Goal: Feedback & Contribution: Leave review/rating

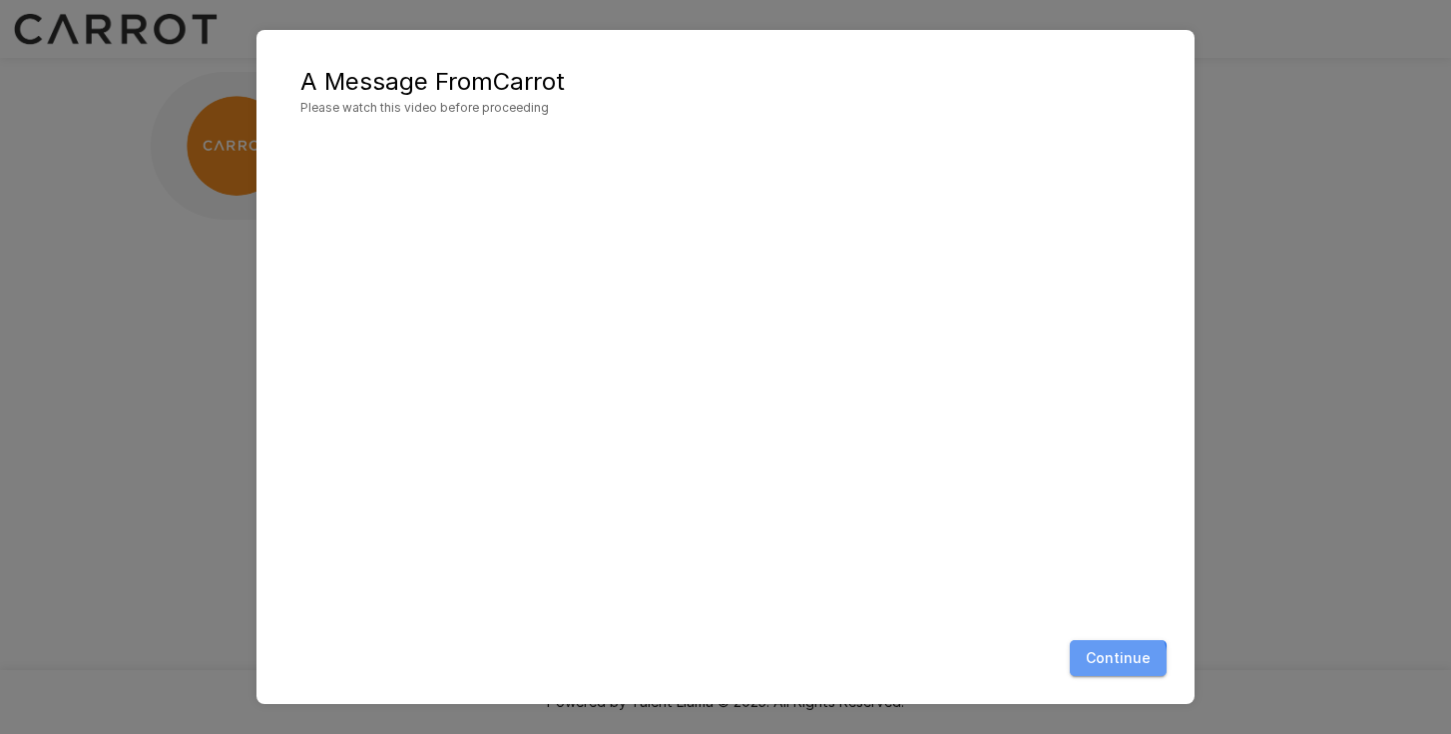
click at [1105, 663] on button "Continue" at bounding box center [1118, 658] width 97 height 37
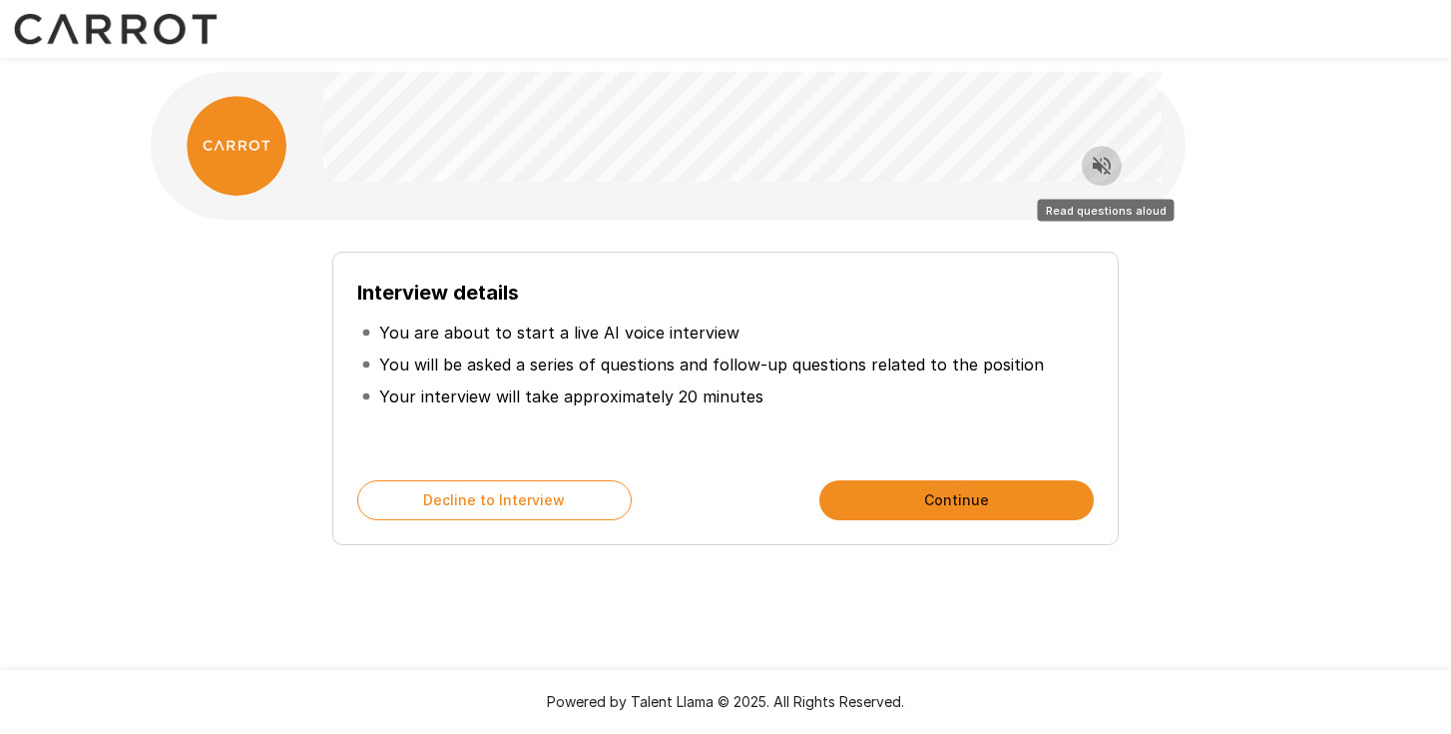
click at [1092, 172] on icon "Read questions aloud" at bounding box center [1102, 166] width 24 height 24
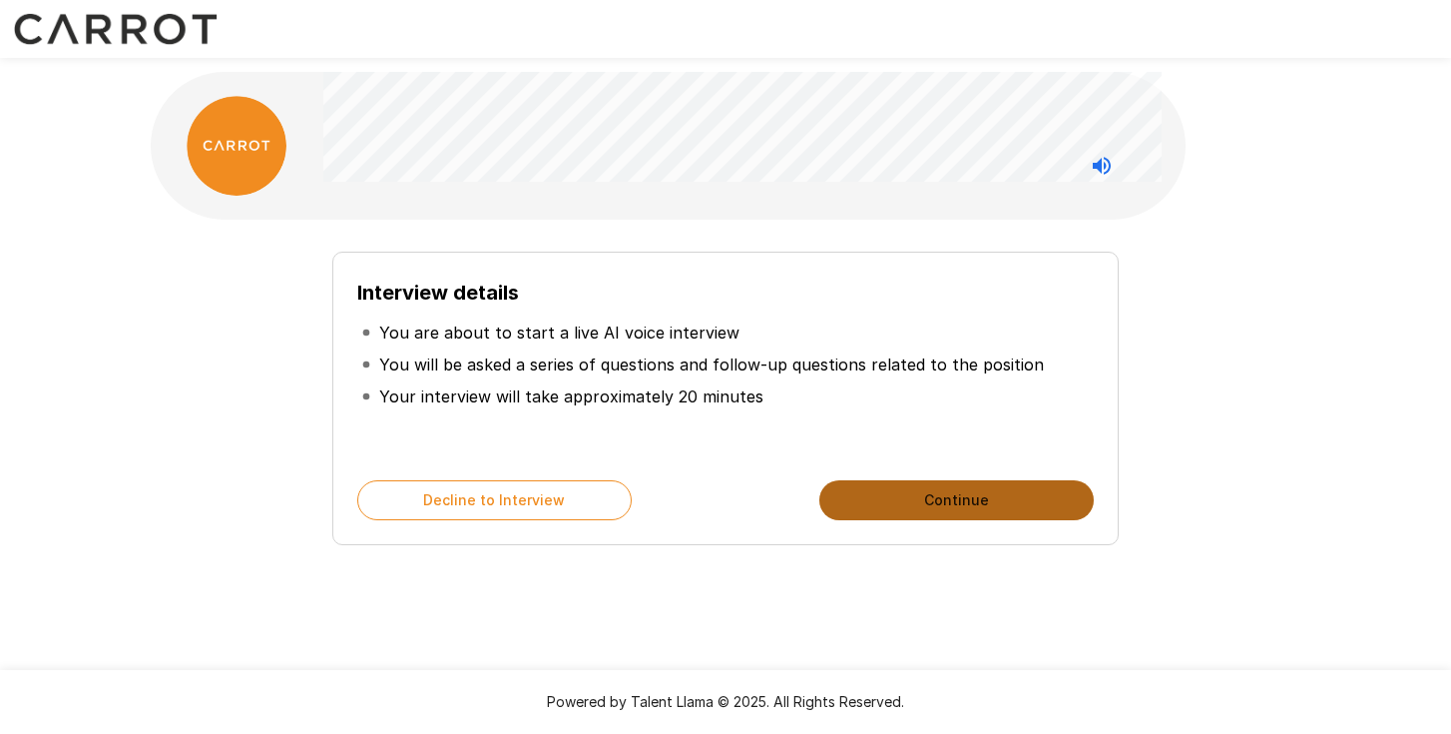
click at [968, 501] on button "Continue" at bounding box center [957, 500] width 275 height 40
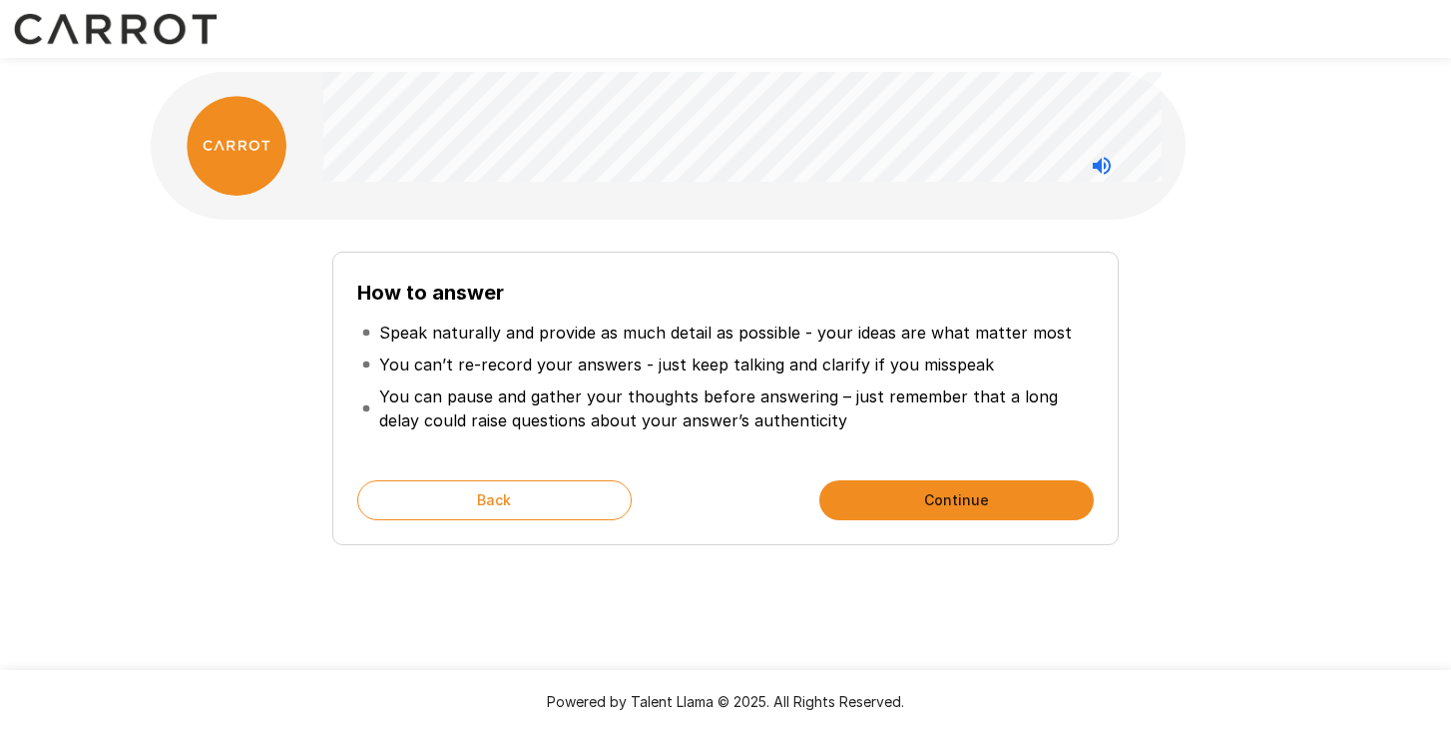
click at [968, 501] on button "Continue" at bounding box center [957, 500] width 275 height 40
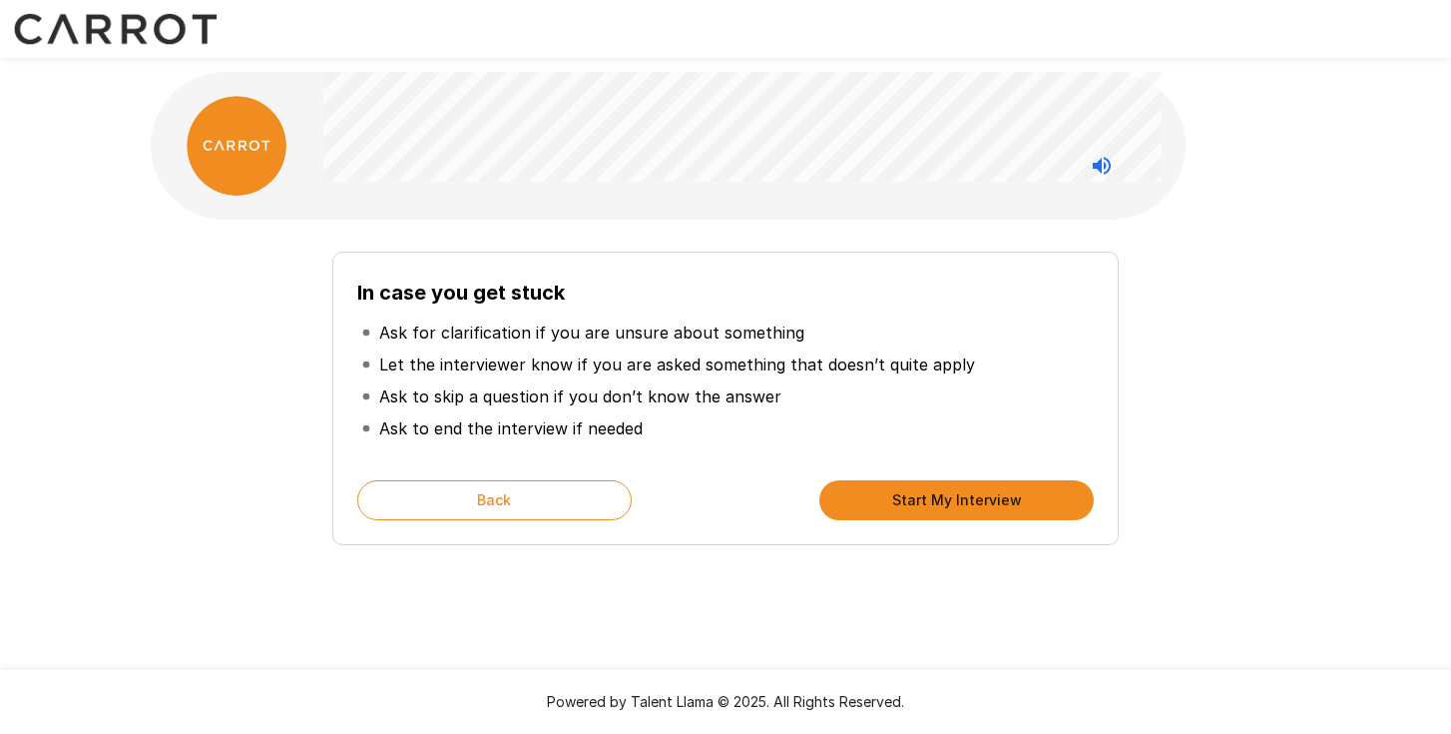
click at [968, 501] on button "Start My Interview" at bounding box center [957, 500] width 275 height 40
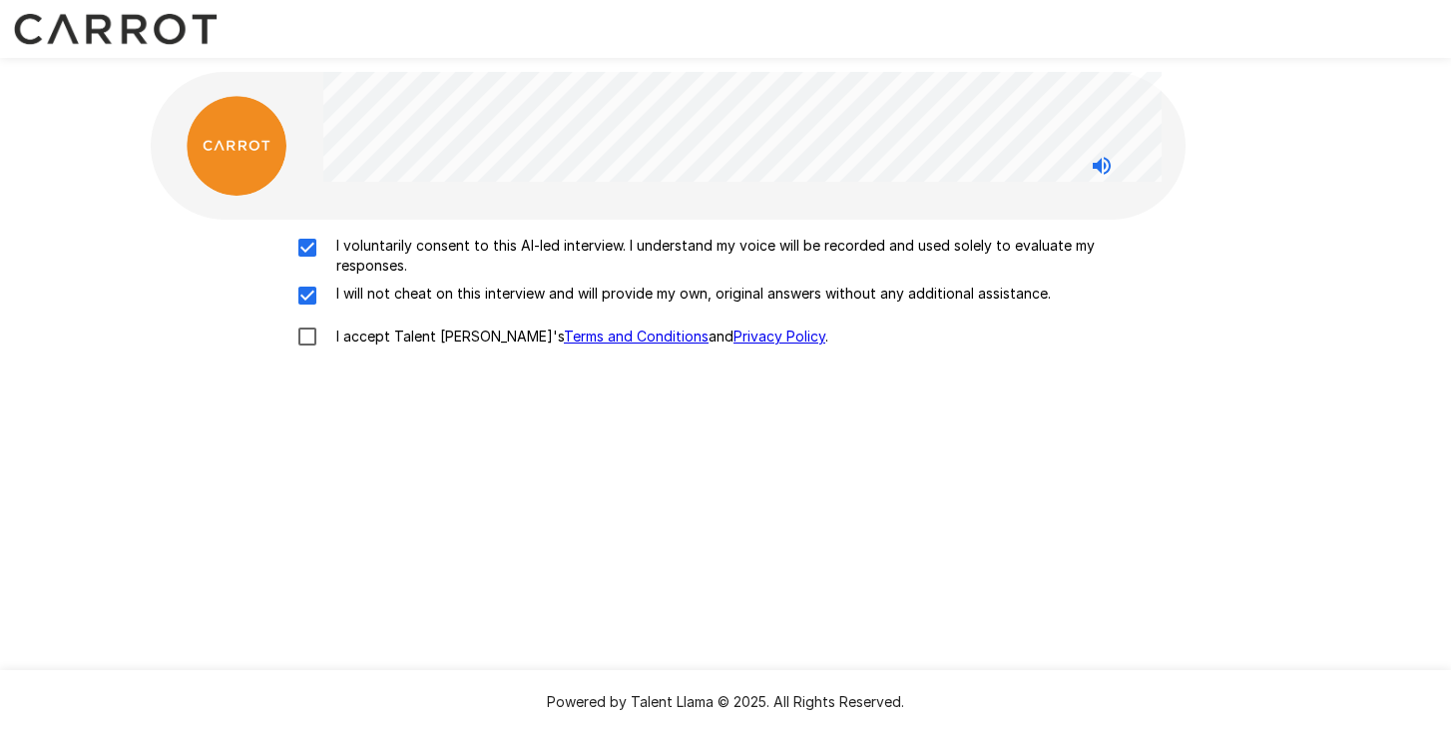
click at [360, 326] on p "I accept Talent Llama's Terms and Conditions and Privacy Policy ." at bounding box center [578, 336] width 500 height 20
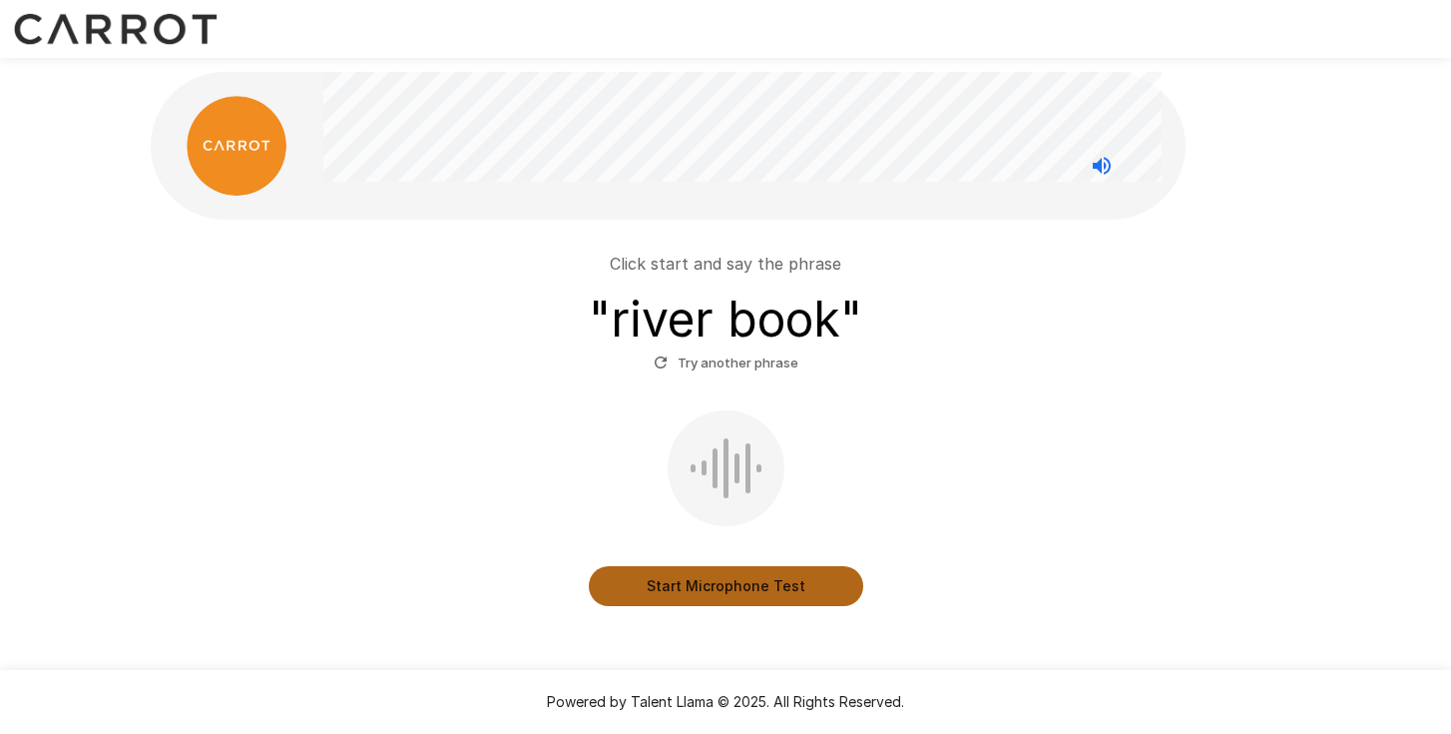
click at [683, 582] on button "Start Microphone Test" at bounding box center [726, 586] width 275 height 40
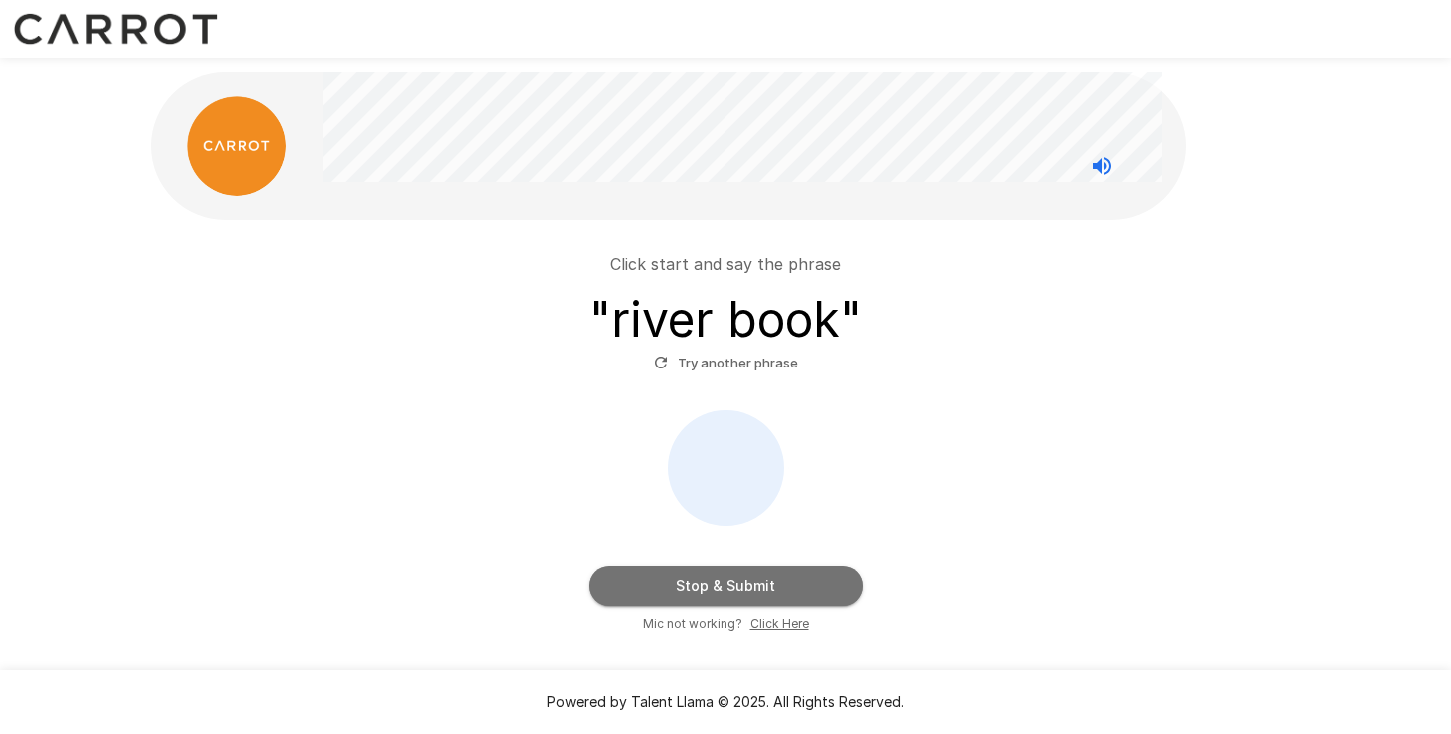
click at [683, 582] on button "Stop & Submit" at bounding box center [726, 586] width 275 height 40
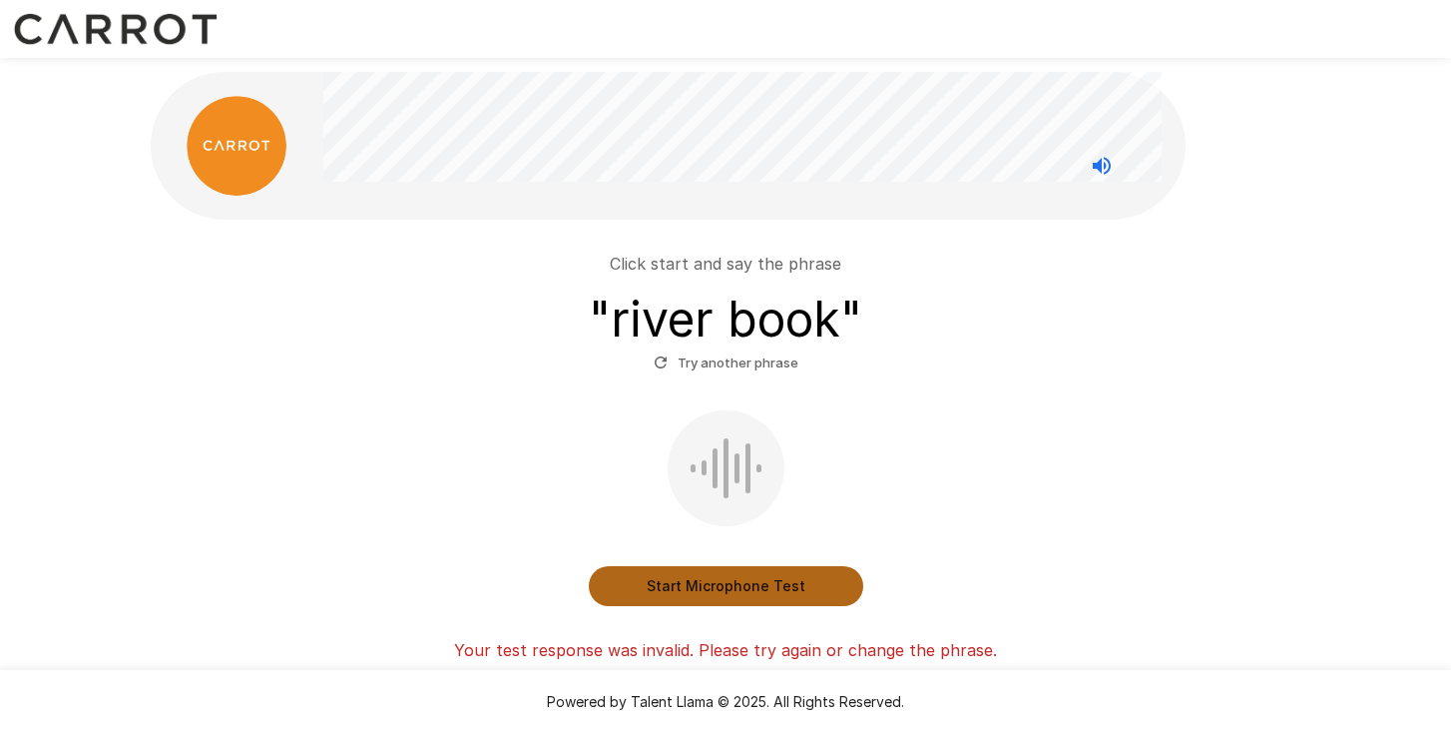
click at [683, 582] on button "Start Microphone Test" at bounding box center [726, 586] width 275 height 40
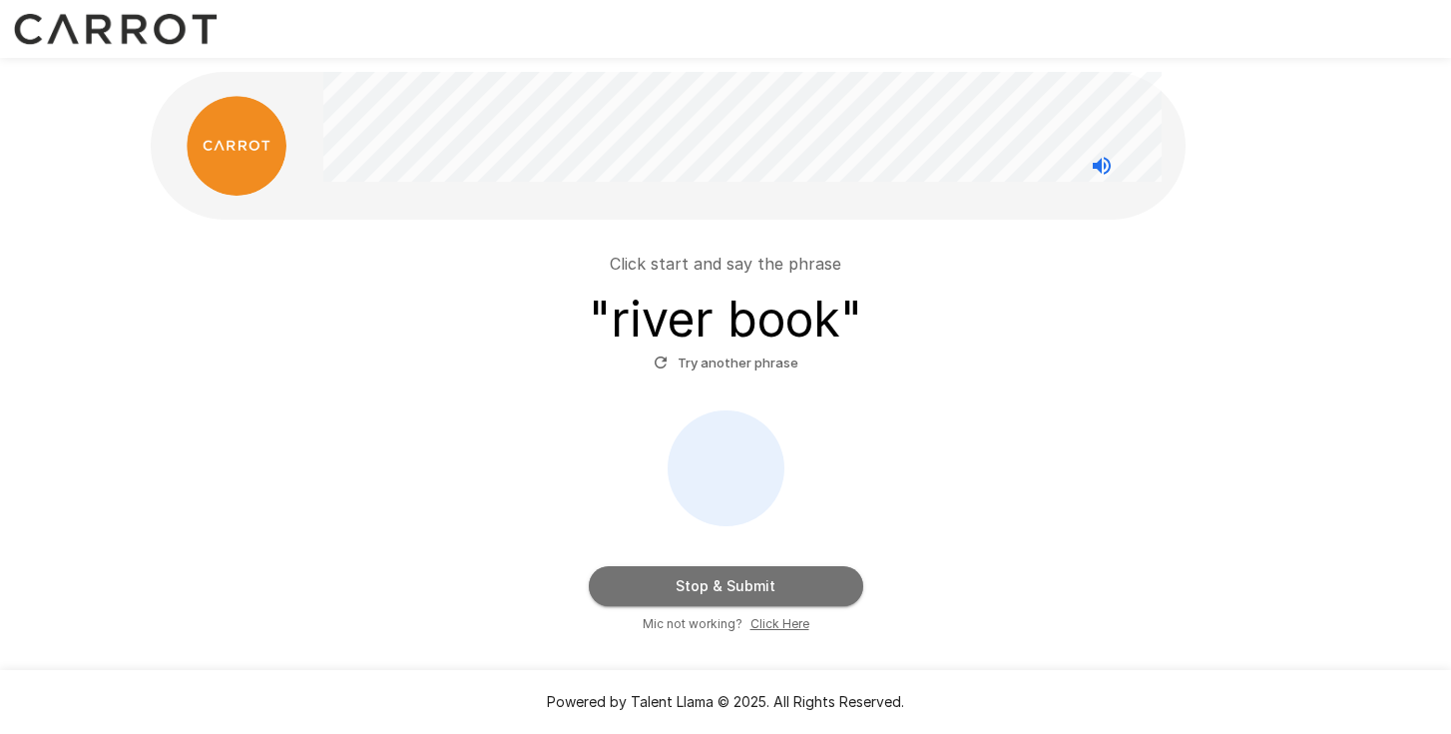
click at [683, 582] on button "Stop & Submit" at bounding box center [726, 586] width 275 height 40
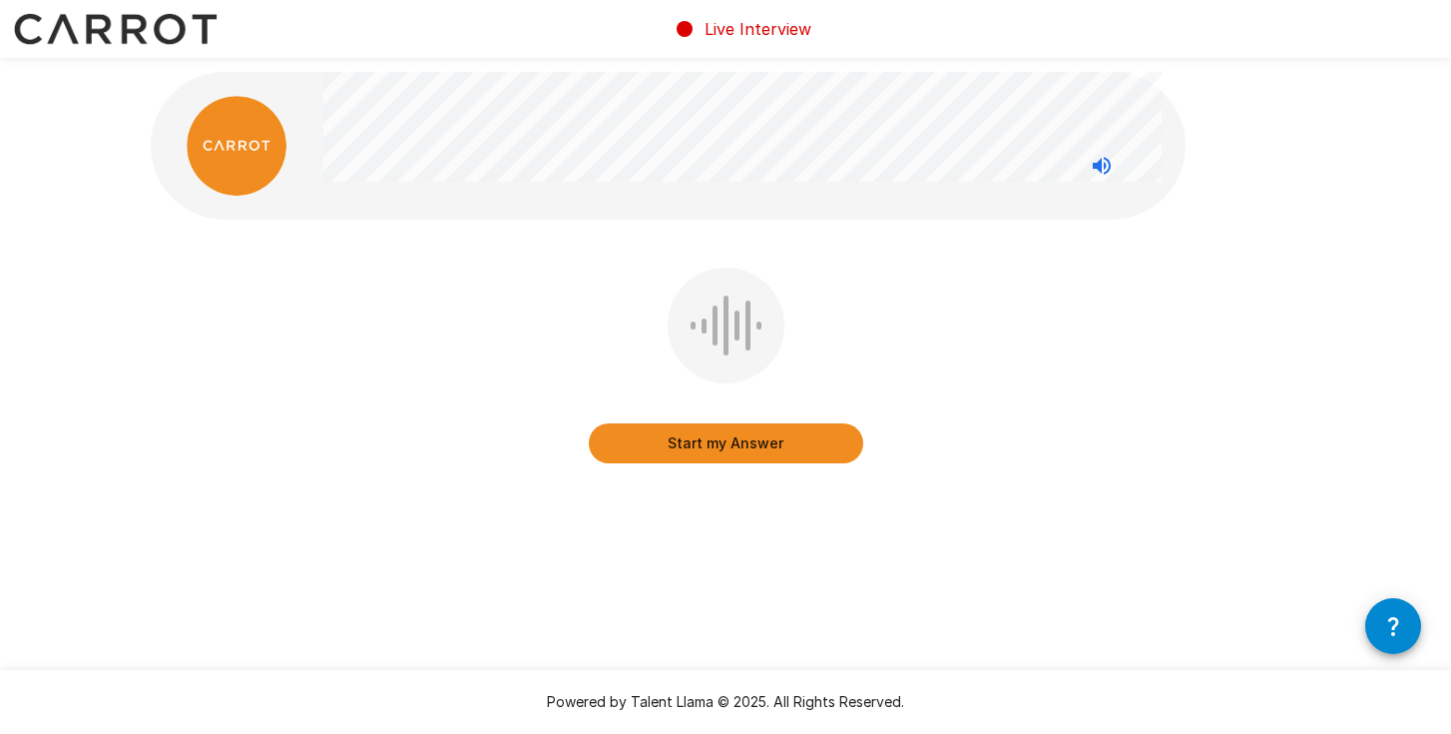
click at [673, 436] on button "Start my Answer" at bounding box center [726, 443] width 275 height 40
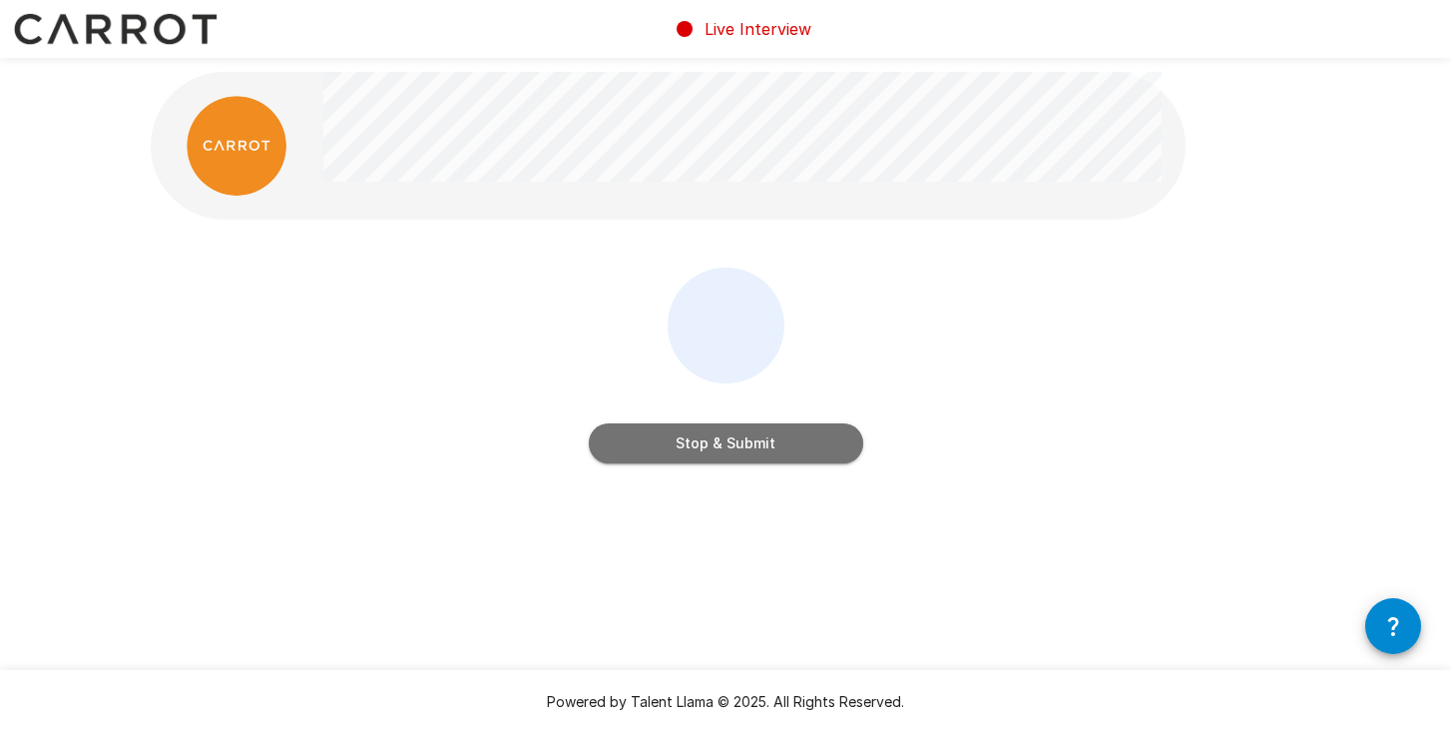
click at [673, 436] on button "Stop & Submit" at bounding box center [726, 443] width 275 height 40
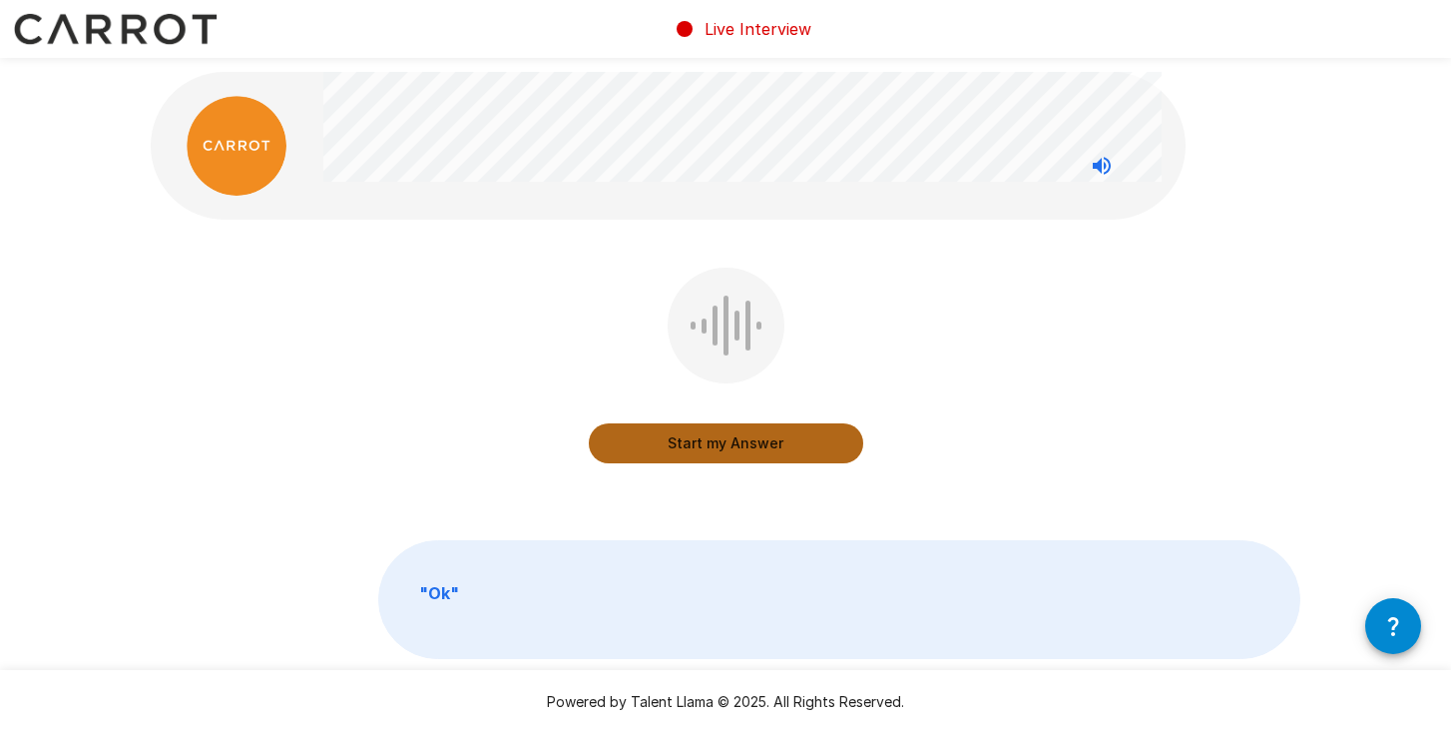
click at [673, 436] on button "Start my Answer" at bounding box center [726, 443] width 275 height 40
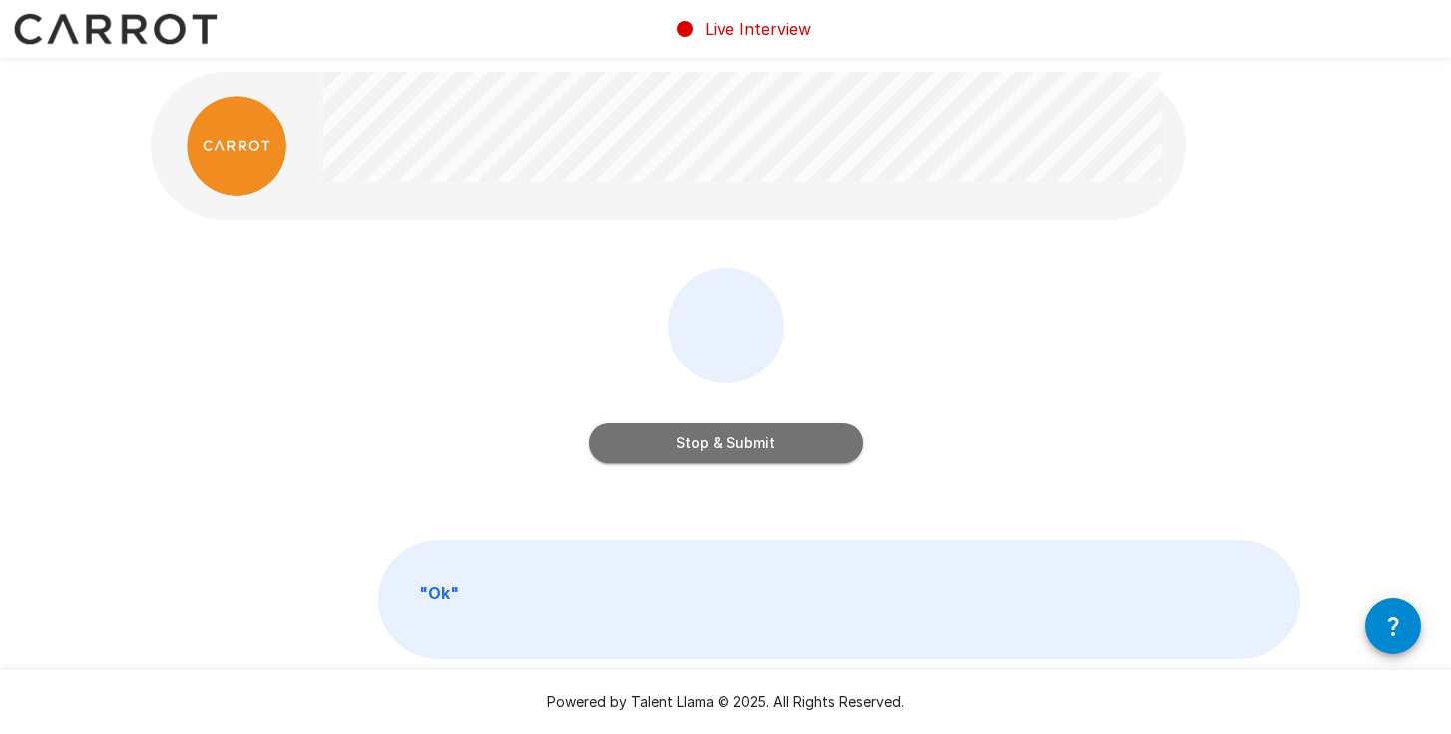
click at [673, 436] on button "Stop & Submit" at bounding box center [726, 443] width 275 height 40
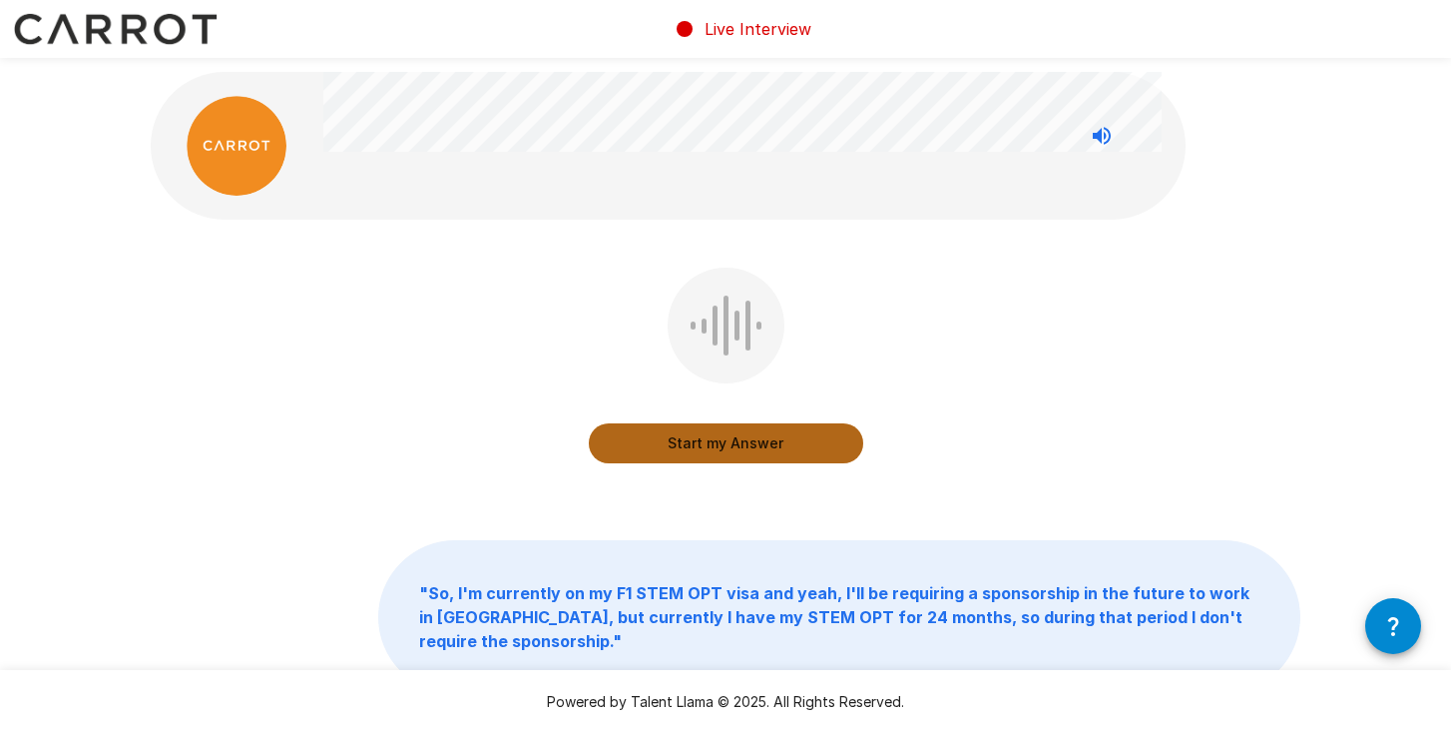
click at [713, 456] on button "Start my Answer" at bounding box center [726, 443] width 275 height 40
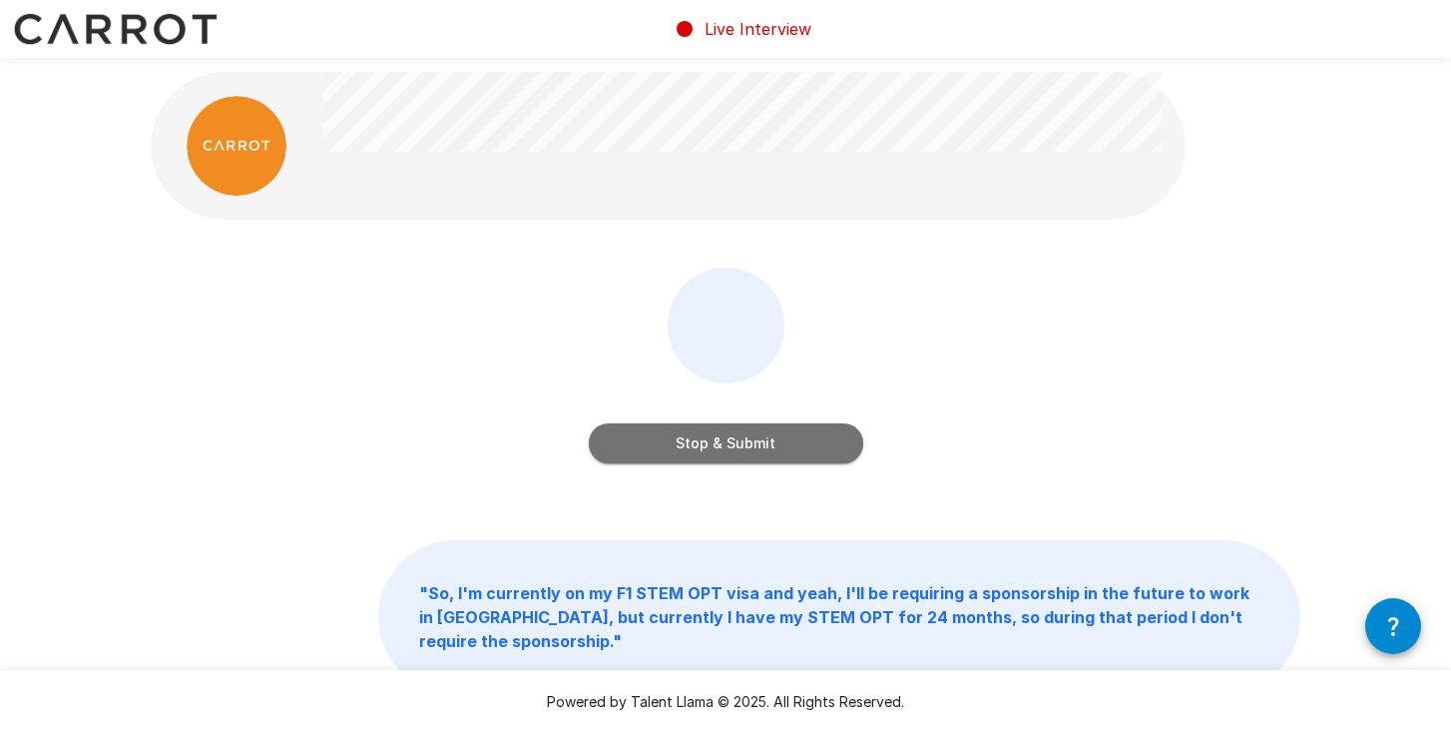
click at [713, 456] on button "Stop & Submit" at bounding box center [726, 443] width 275 height 40
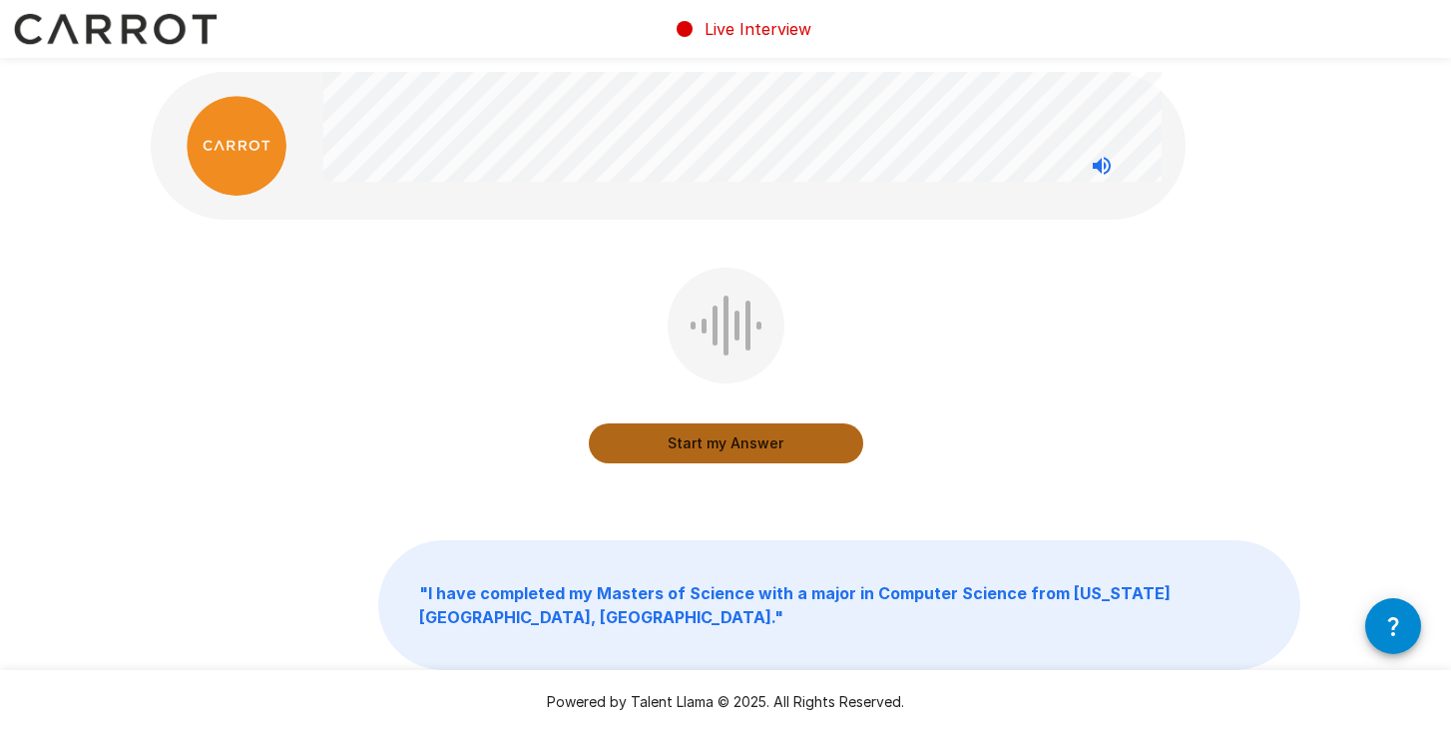
click at [713, 456] on button "Start my Answer" at bounding box center [726, 443] width 275 height 40
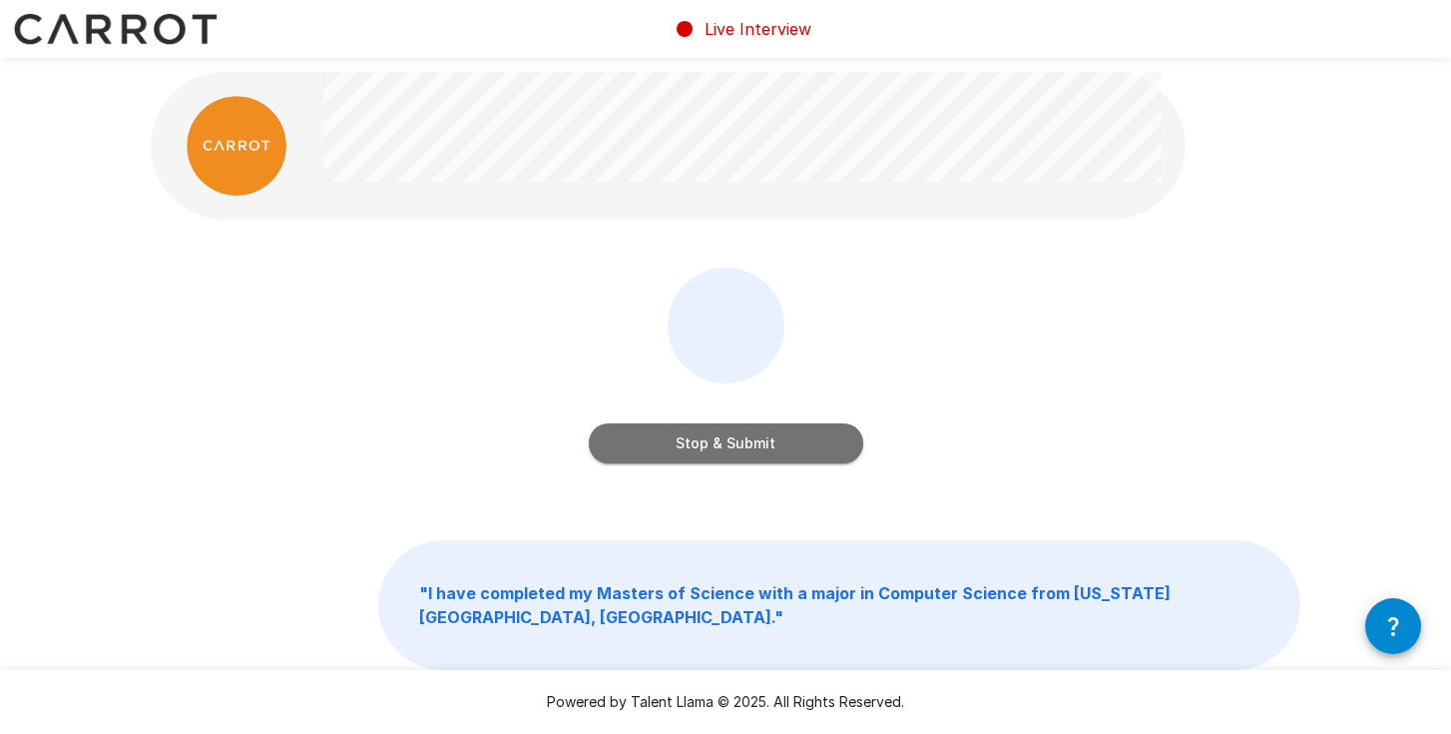
click at [713, 456] on button "Stop & Submit" at bounding box center [726, 443] width 275 height 40
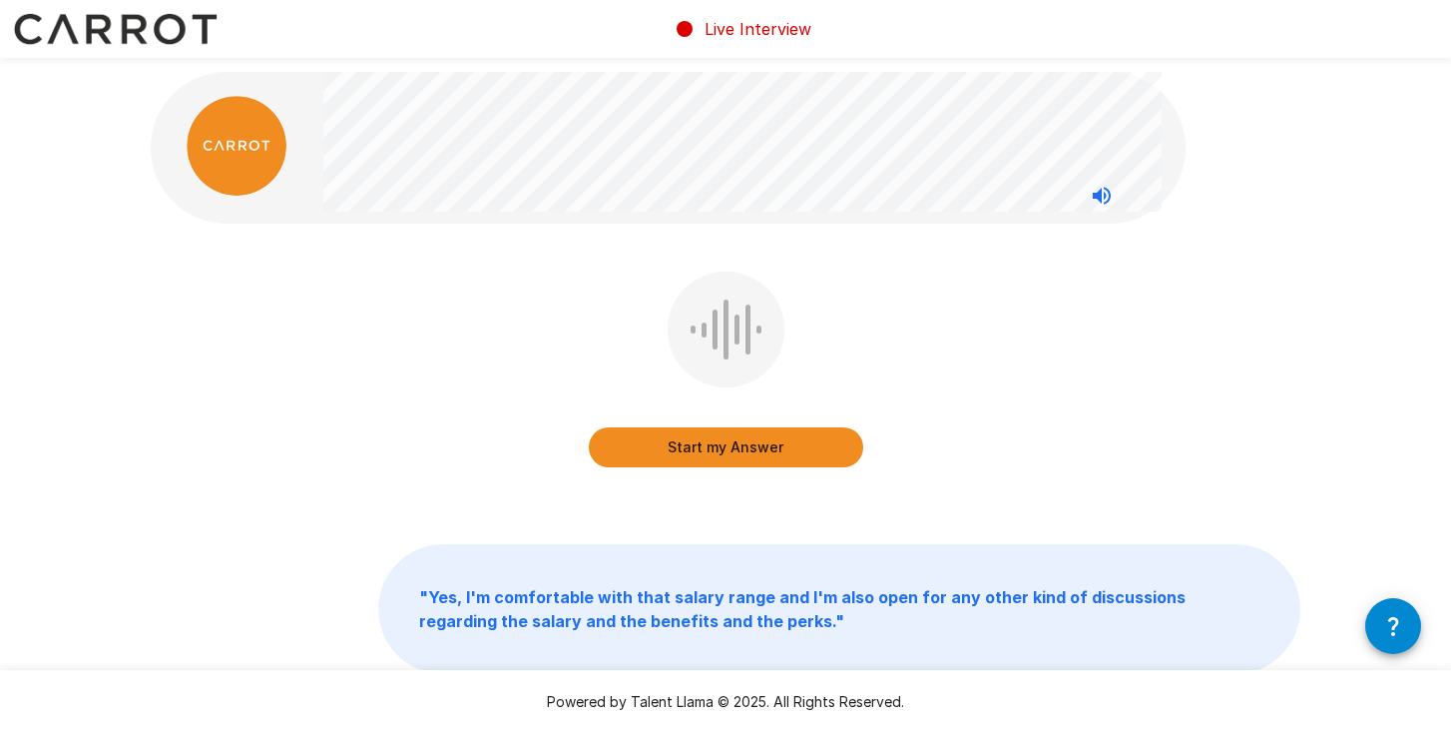
click at [716, 450] on button "Start my Answer" at bounding box center [726, 447] width 275 height 40
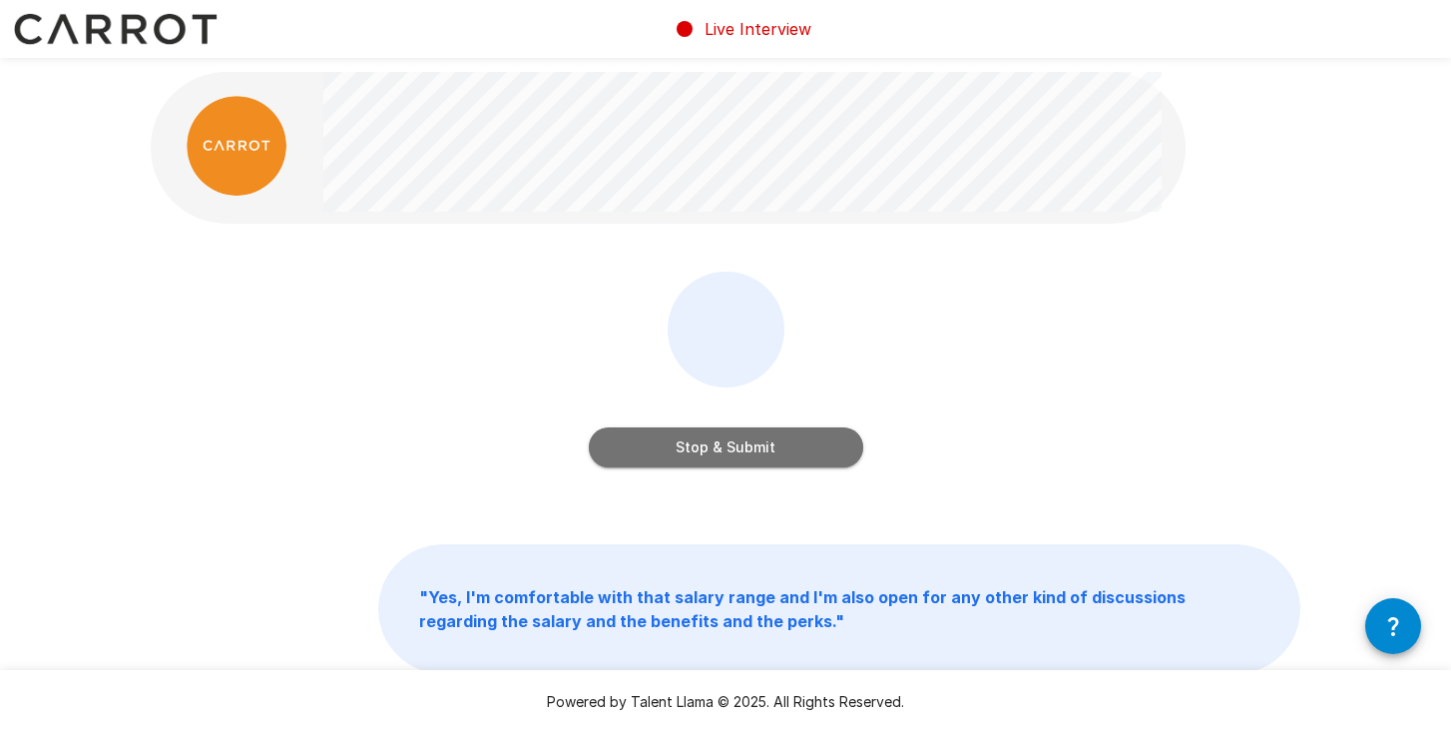
click at [716, 450] on button "Stop & Submit" at bounding box center [726, 447] width 275 height 40
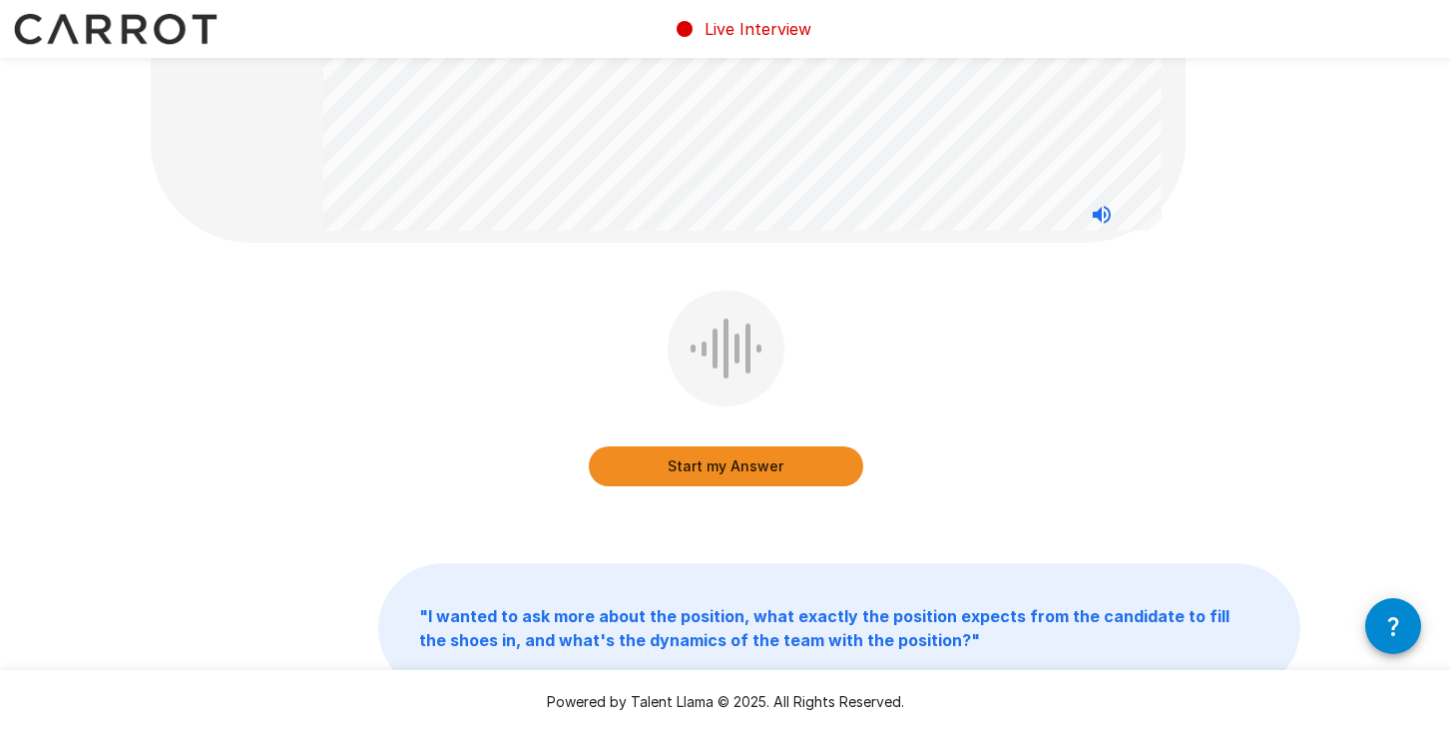
scroll to position [226, 0]
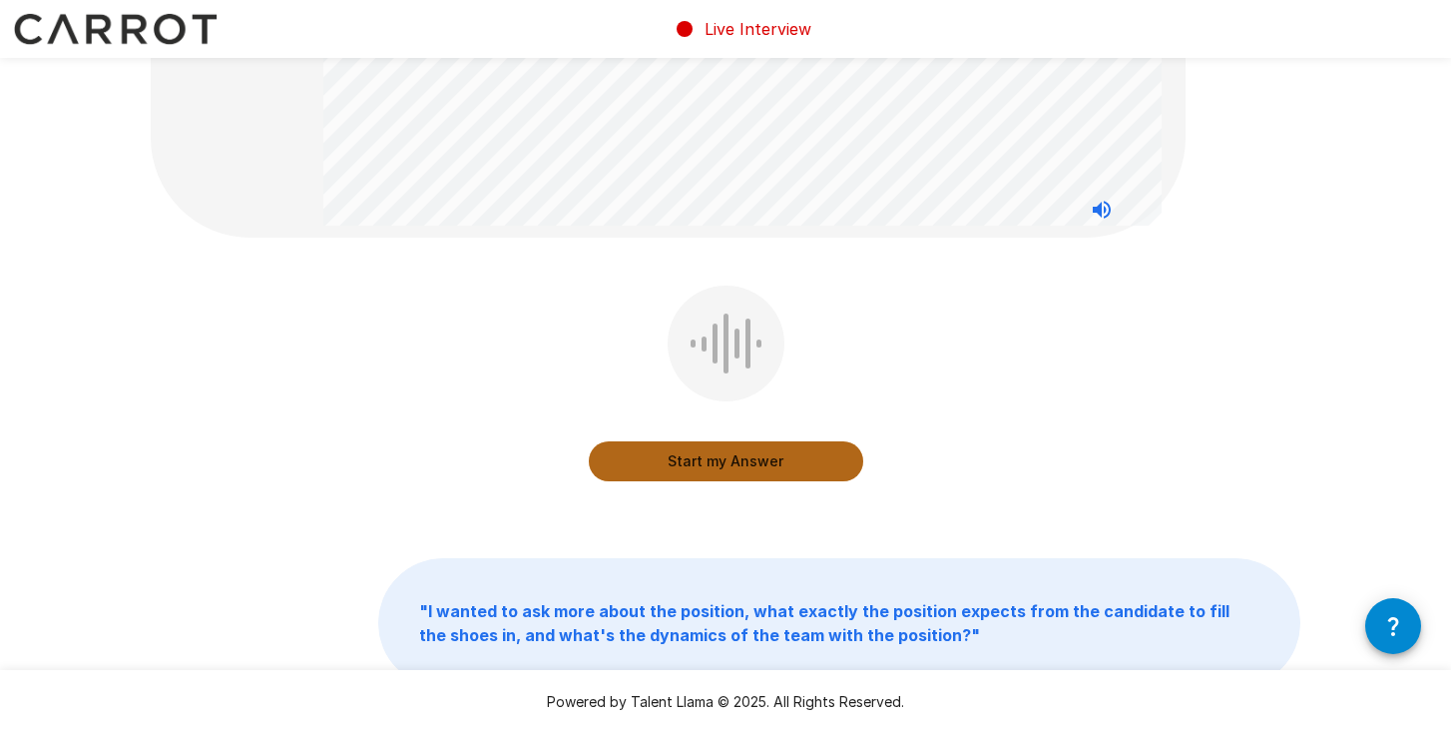
click at [716, 463] on button "Start my Answer" at bounding box center [726, 461] width 275 height 40
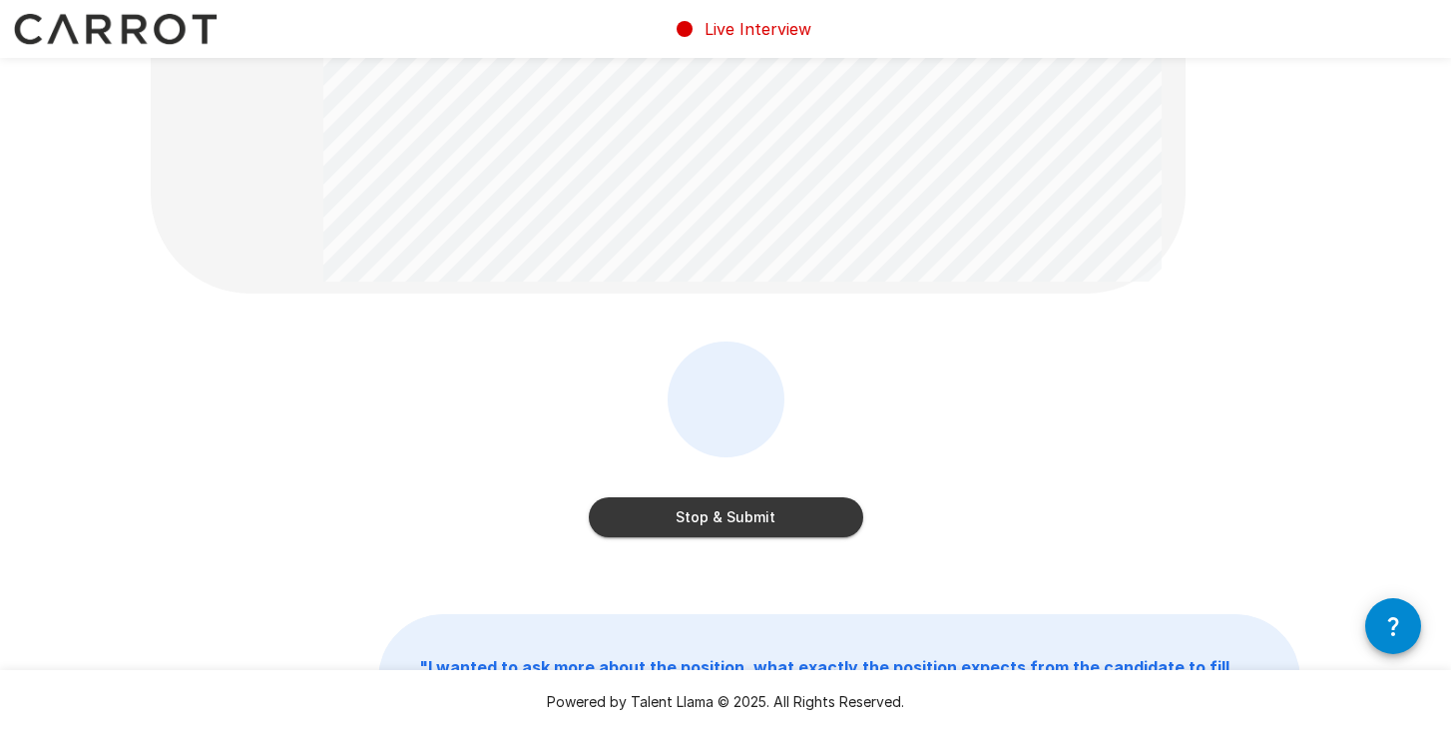
scroll to position [172, 0]
click at [722, 511] on button "Stop & Submit" at bounding box center [726, 515] width 275 height 40
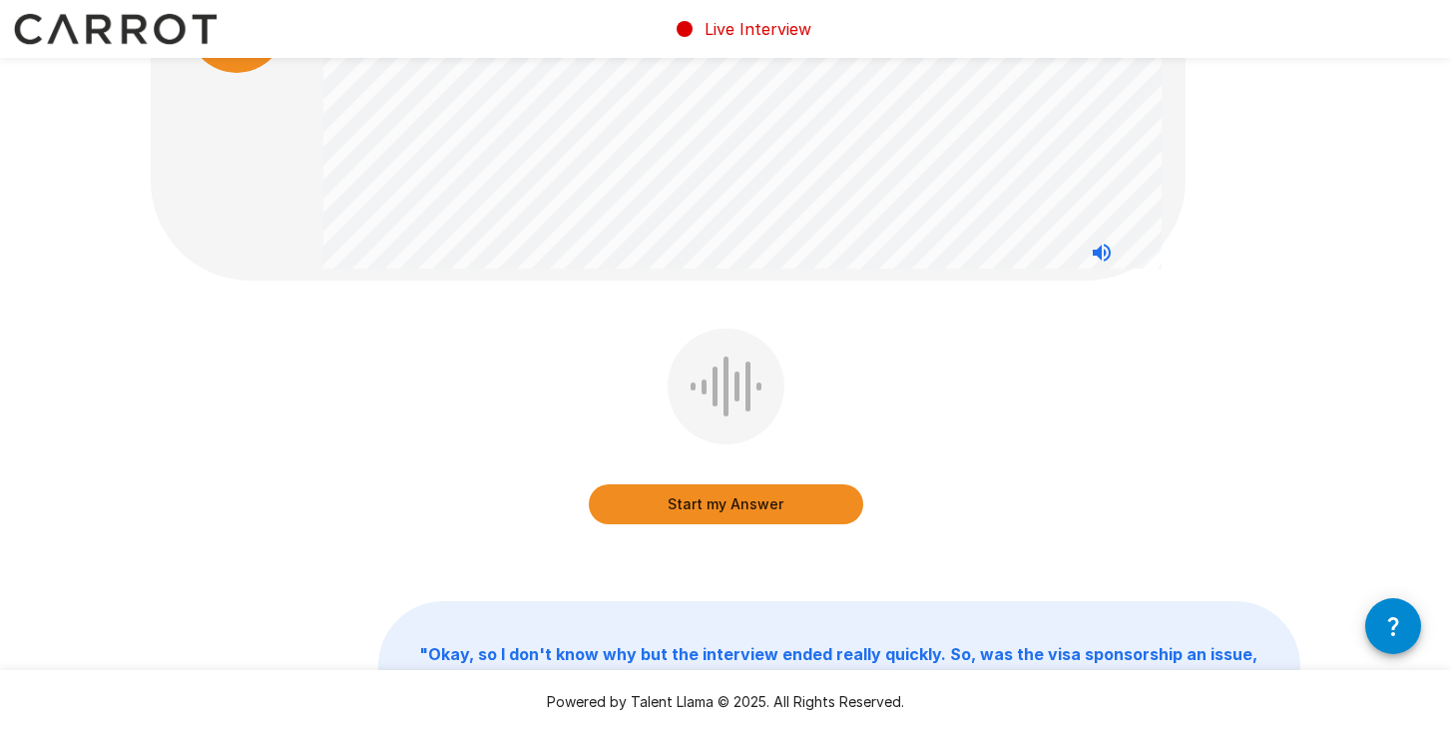
scroll to position [130, 0]
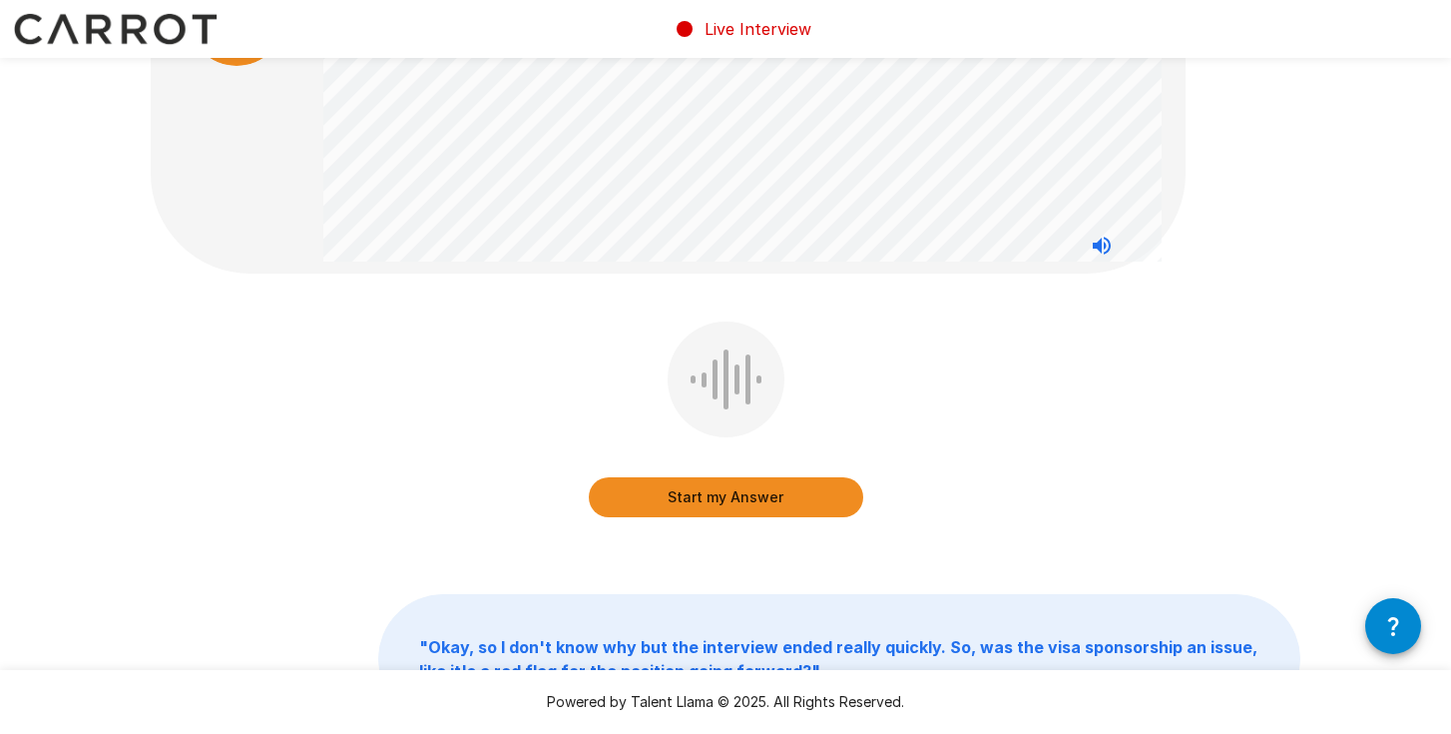
click at [722, 511] on button "Start my Answer" at bounding box center [726, 497] width 275 height 40
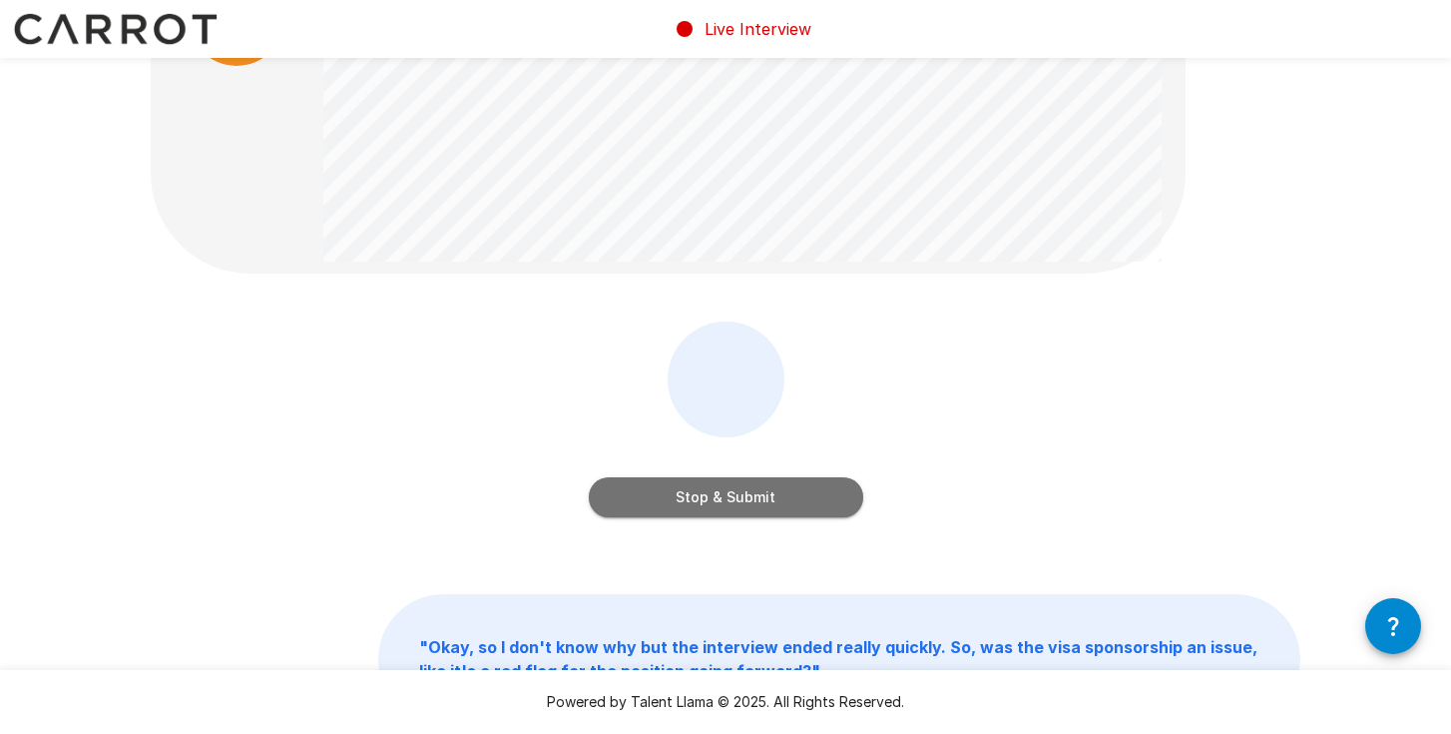
click at [722, 511] on button "Stop & Submit" at bounding box center [726, 497] width 275 height 40
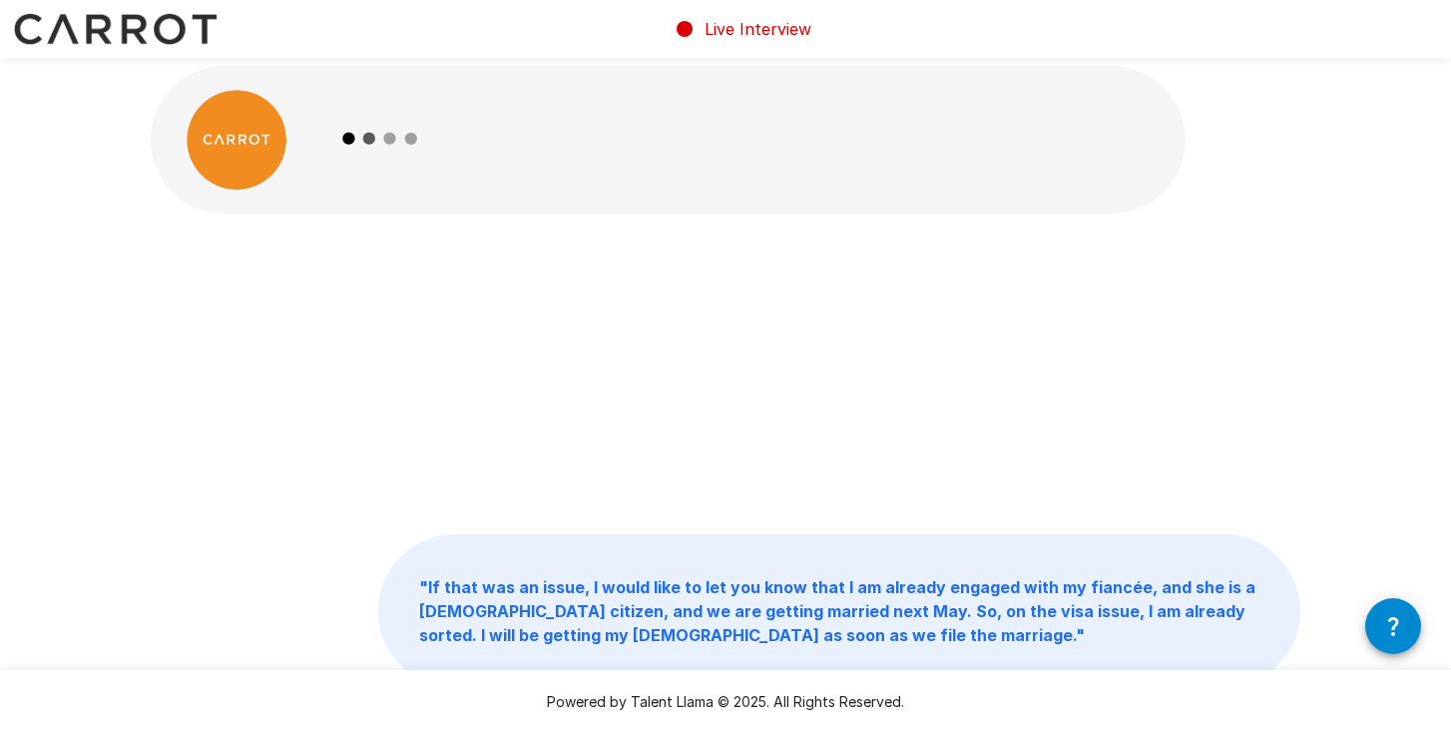
scroll to position [0, 0]
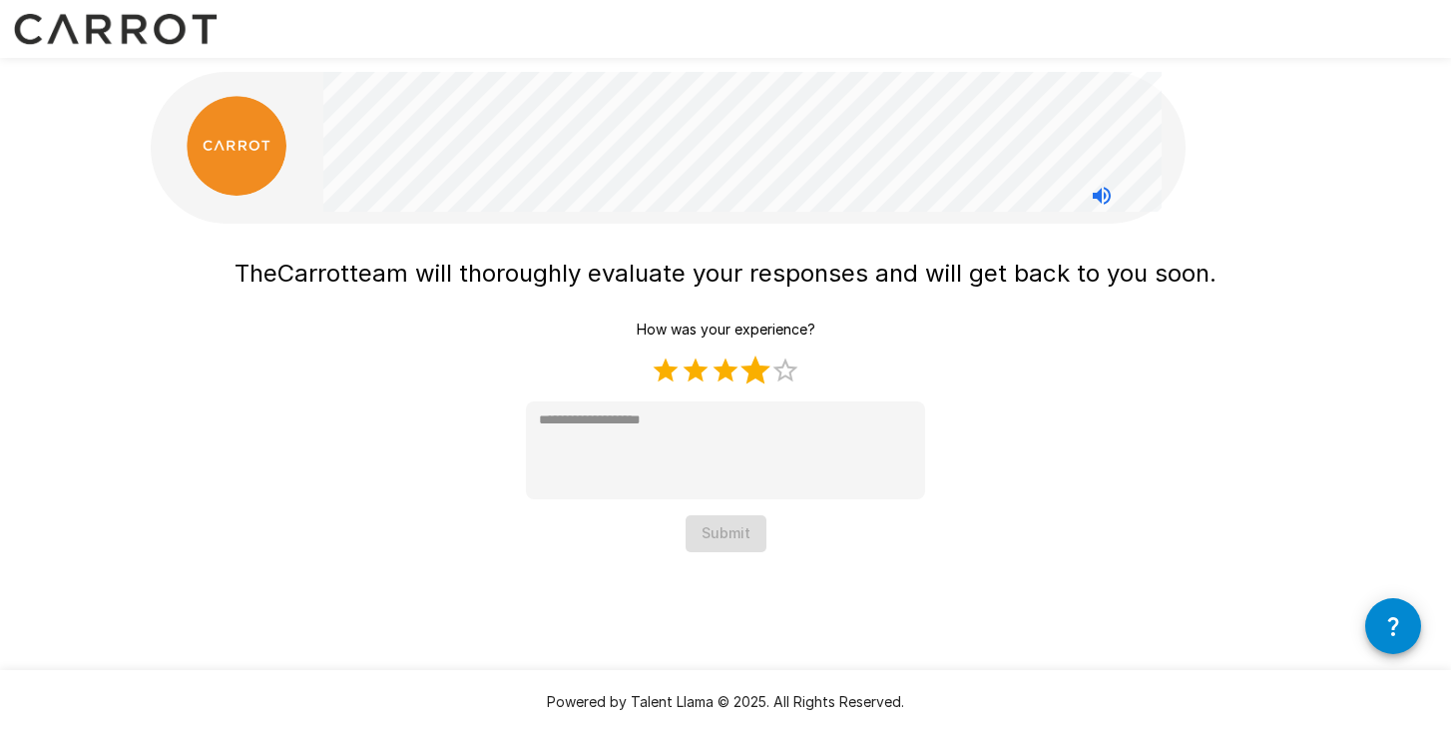
click at [758, 370] on label "4 Stars" at bounding box center [756, 370] width 30 height 30
type textarea "*"
click at [746, 544] on button "Submit" at bounding box center [726, 533] width 81 height 37
